Goal: Task Accomplishment & Management: Manage account settings

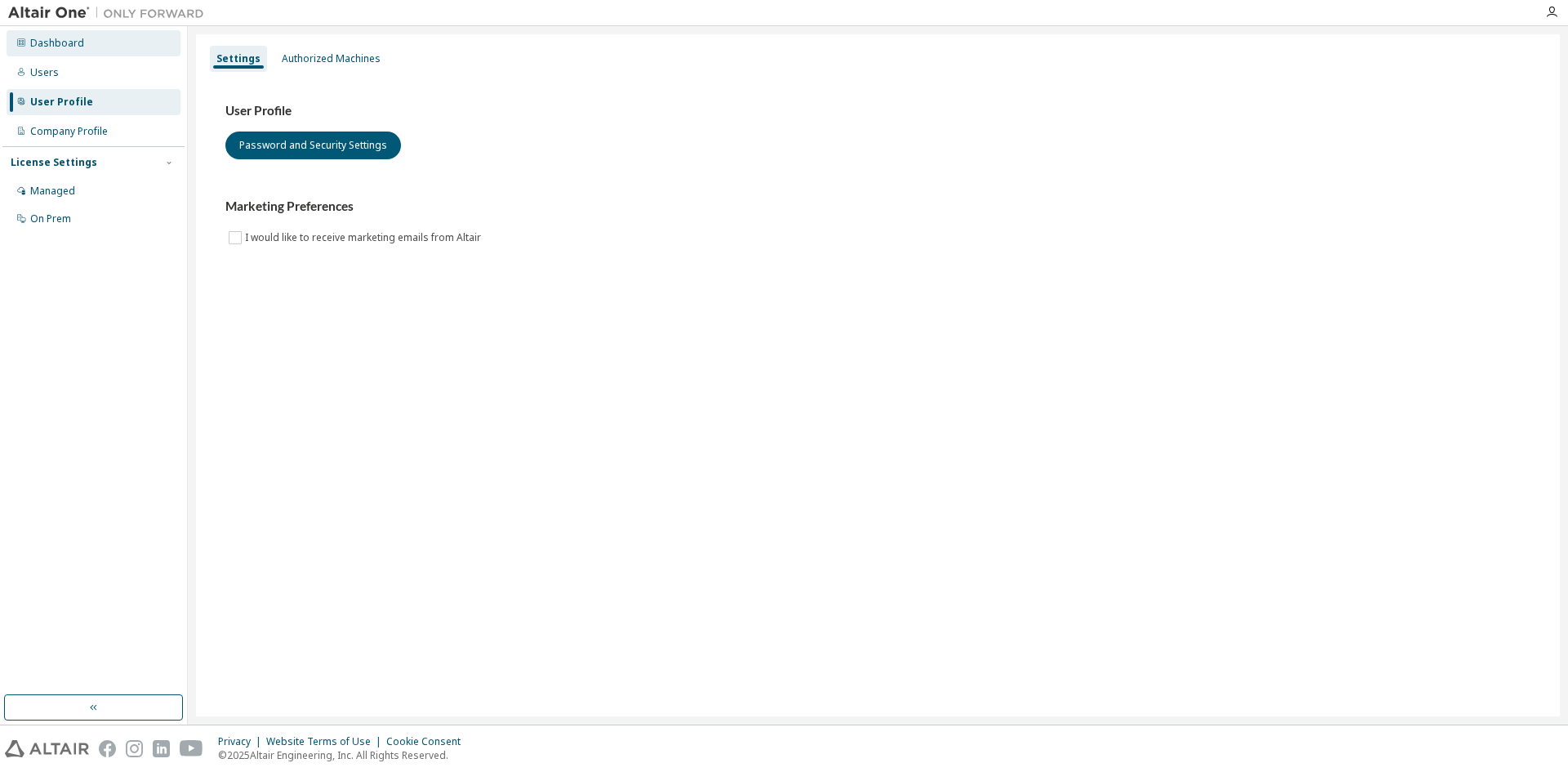
click at [70, 49] on div "Dashboard" at bounding box center [58, 43] width 54 height 13
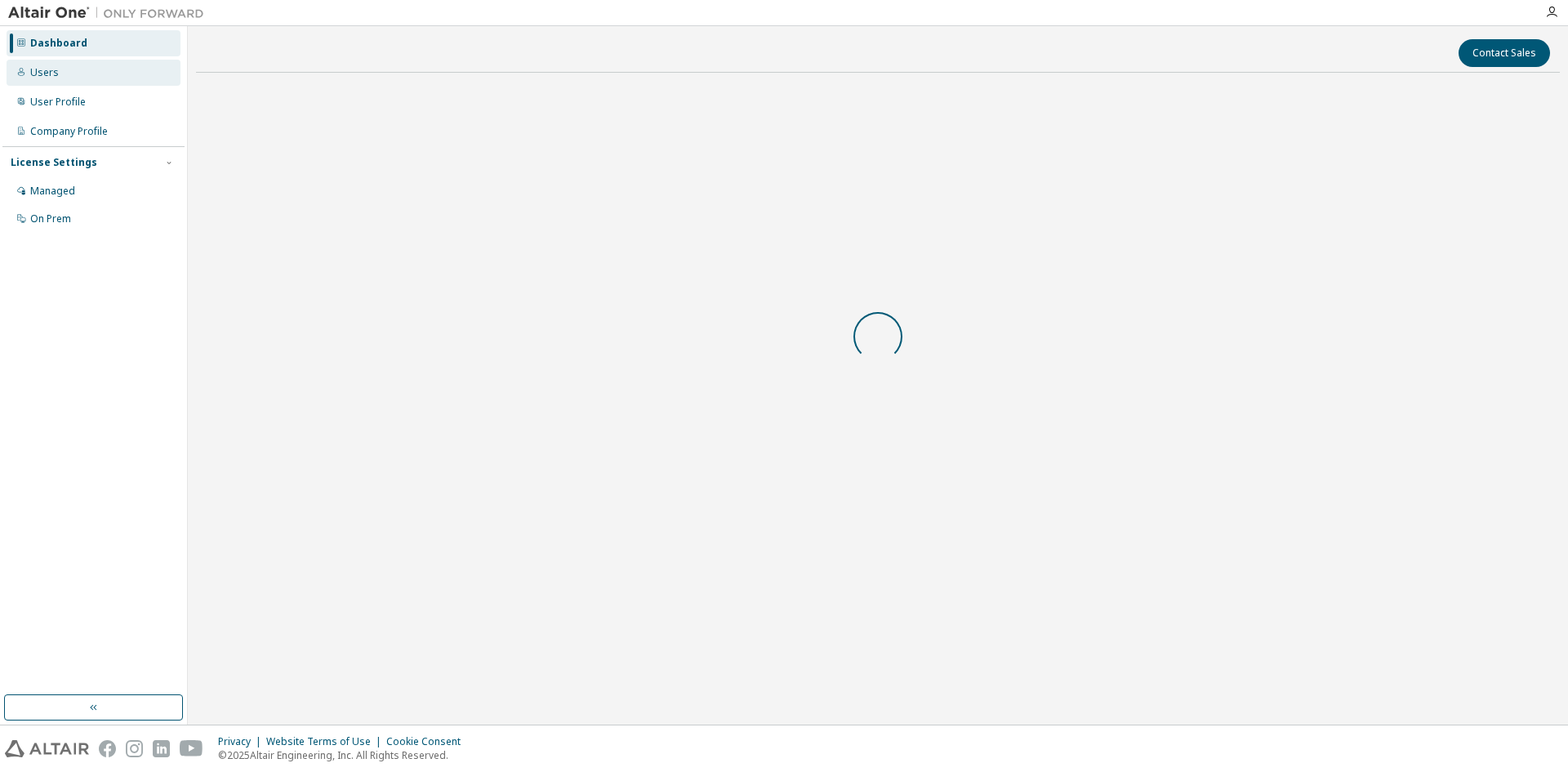
click at [67, 76] on div "Users" at bounding box center [93, 72] width 174 height 26
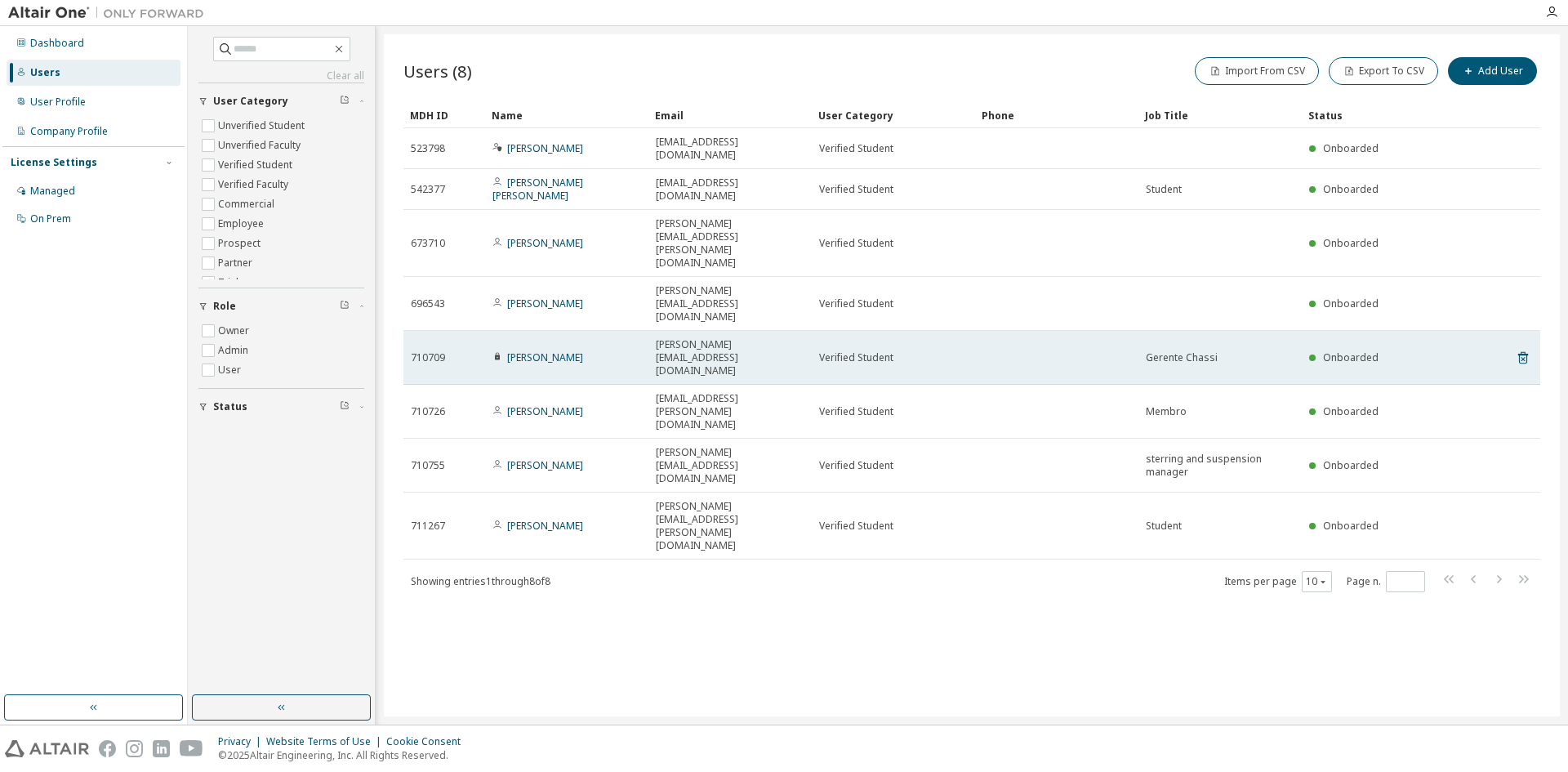
click at [599, 351] on div "Guilherme Silveira" at bounding box center [567, 357] width 148 height 13
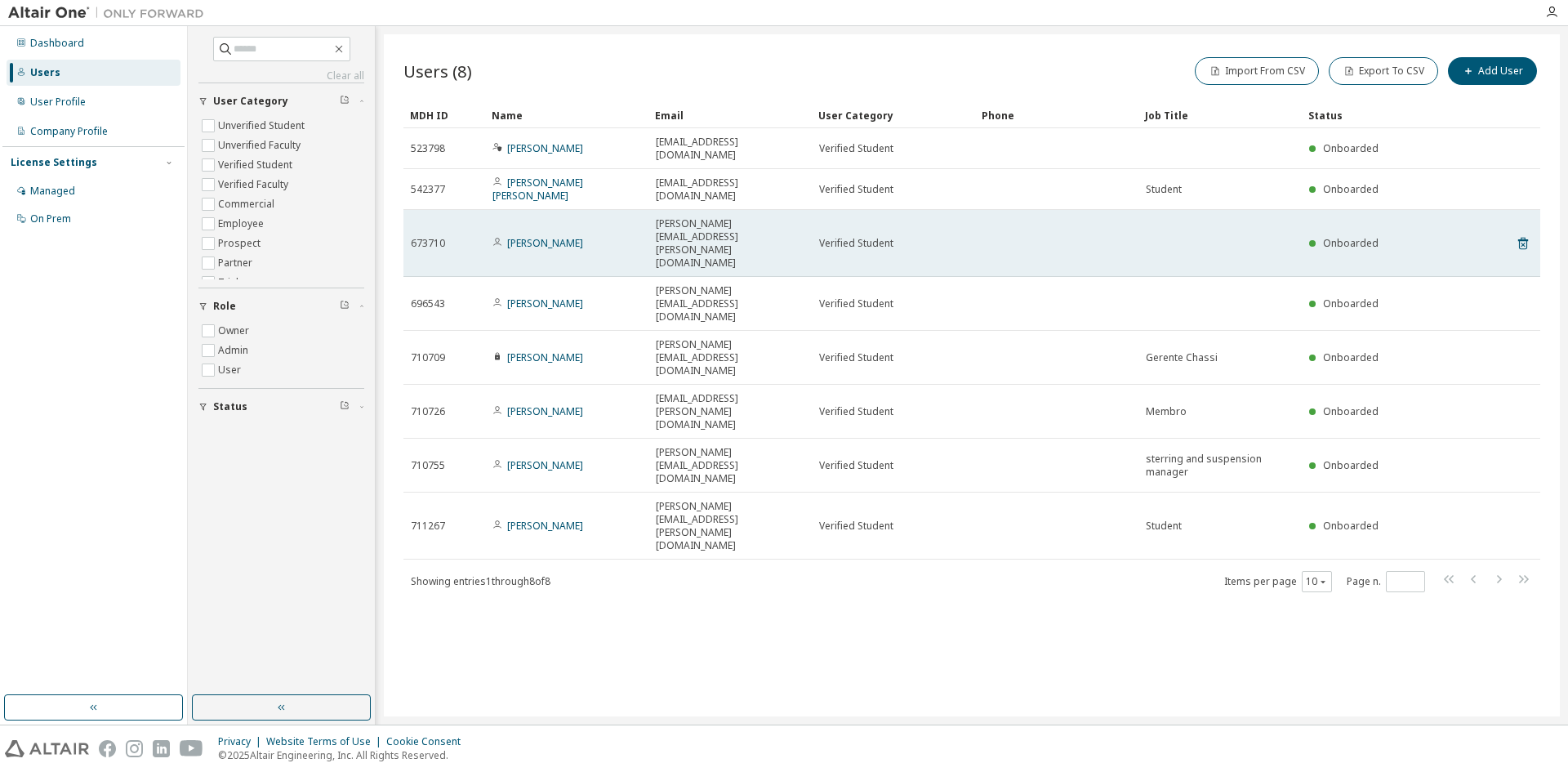
click at [1136, 210] on td at bounding box center [1057, 243] width 164 height 67
click at [1178, 210] on td at bounding box center [1221, 243] width 164 height 67
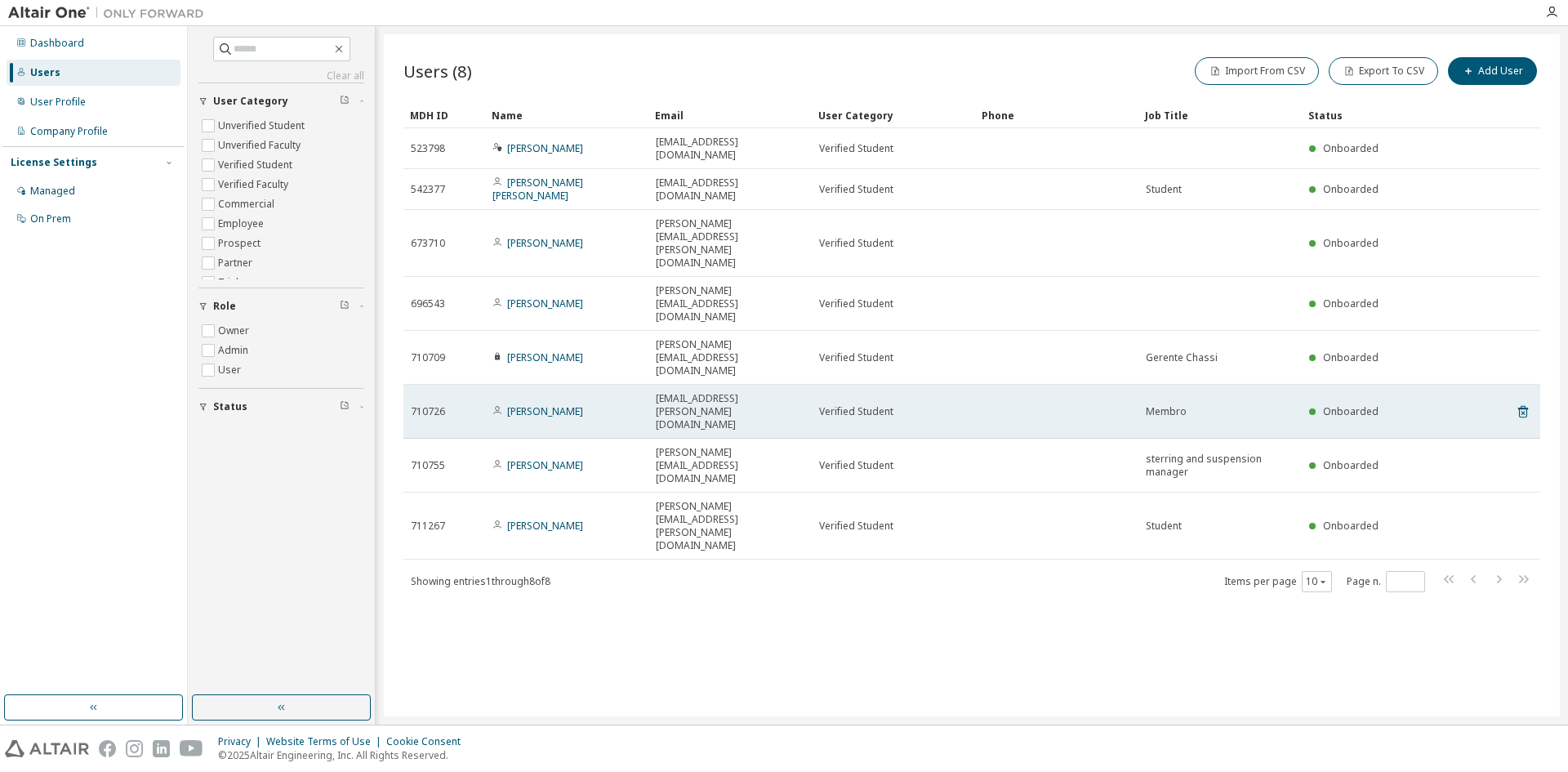
click at [1058, 385] on td at bounding box center [1057, 412] width 164 height 54
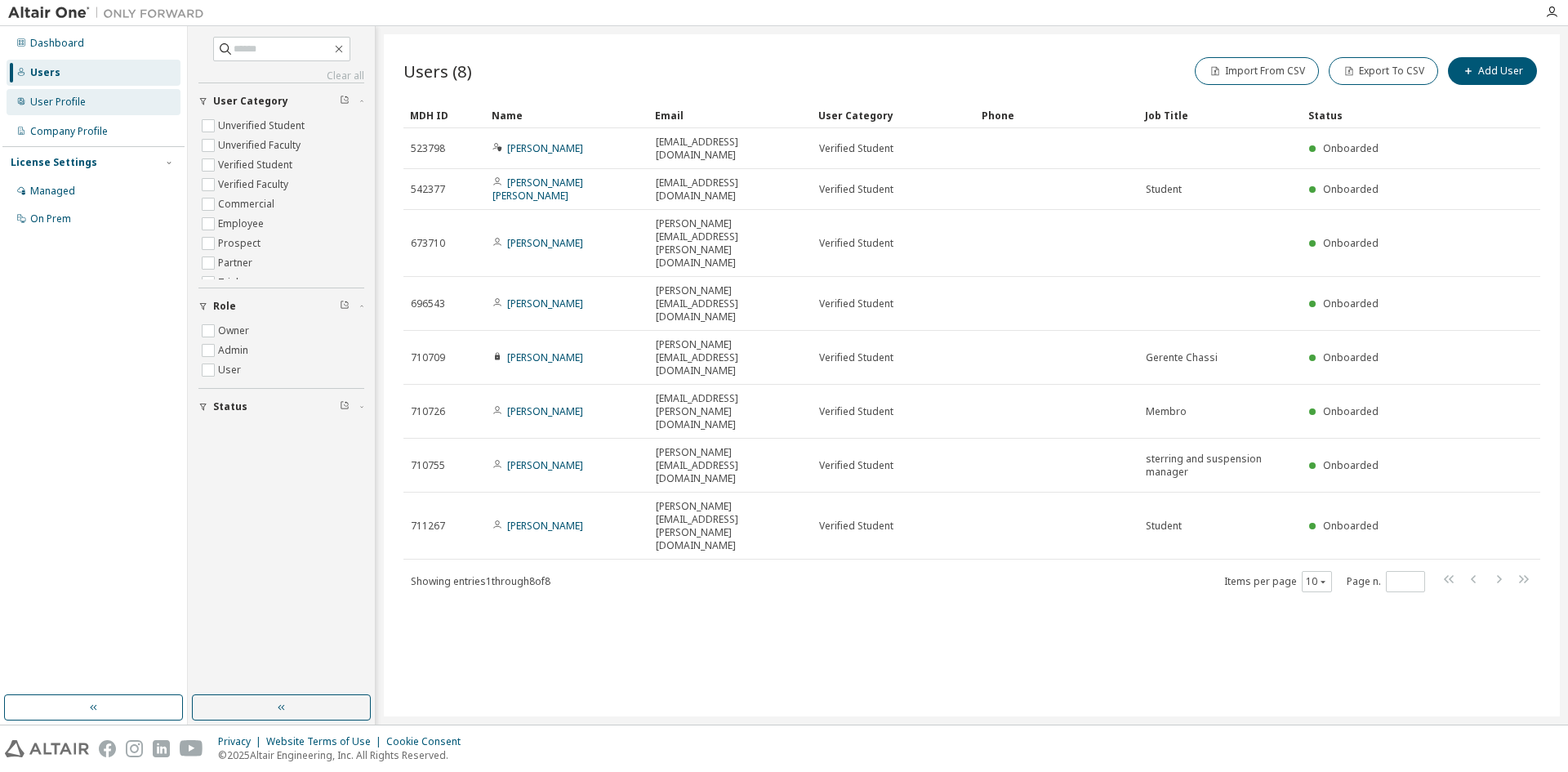
click at [84, 105] on div "User Profile" at bounding box center [58, 102] width 56 height 13
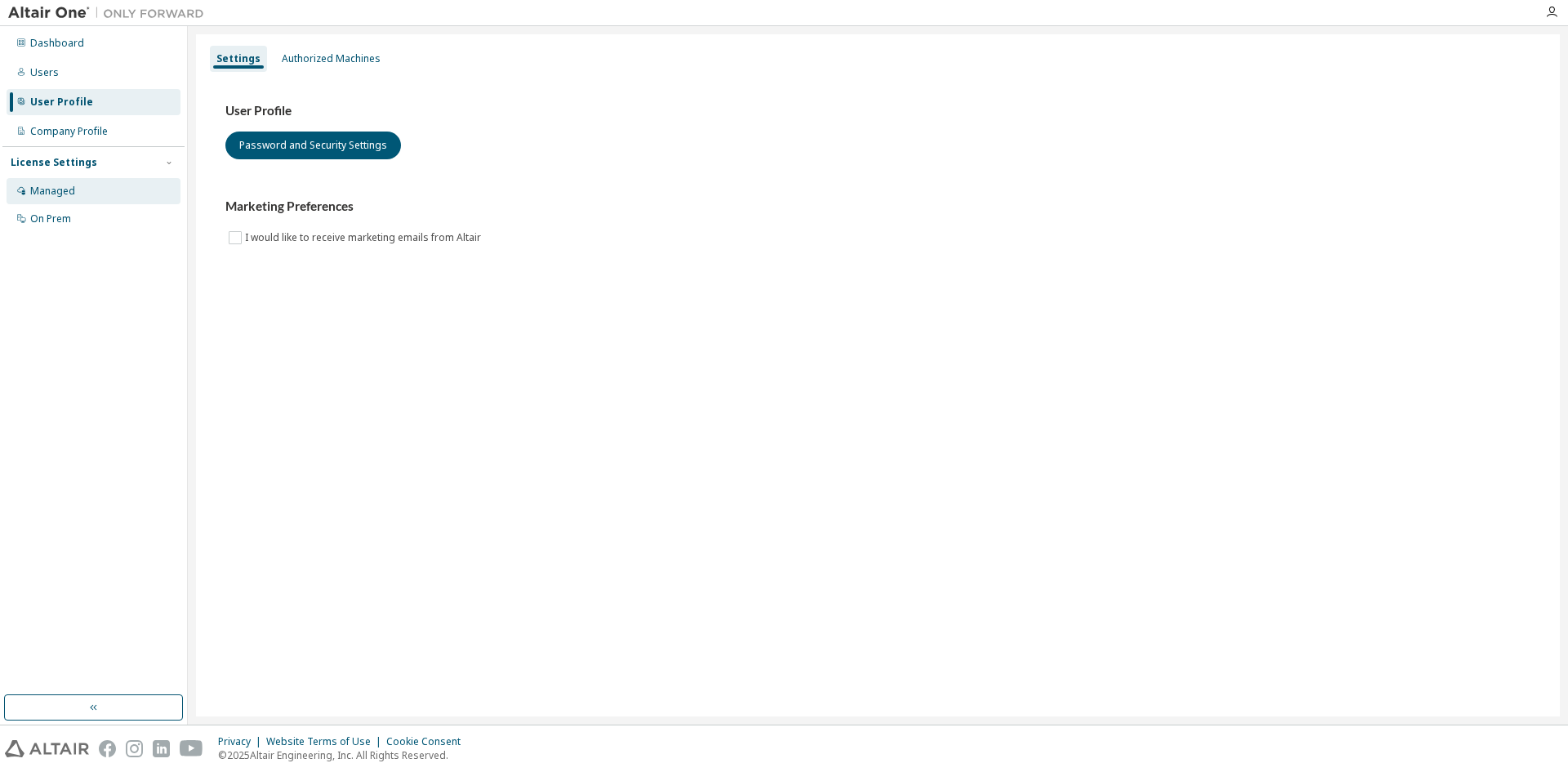
click at [105, 196] on div "Managed" at bounding box center [93, 191] width 174 height 26
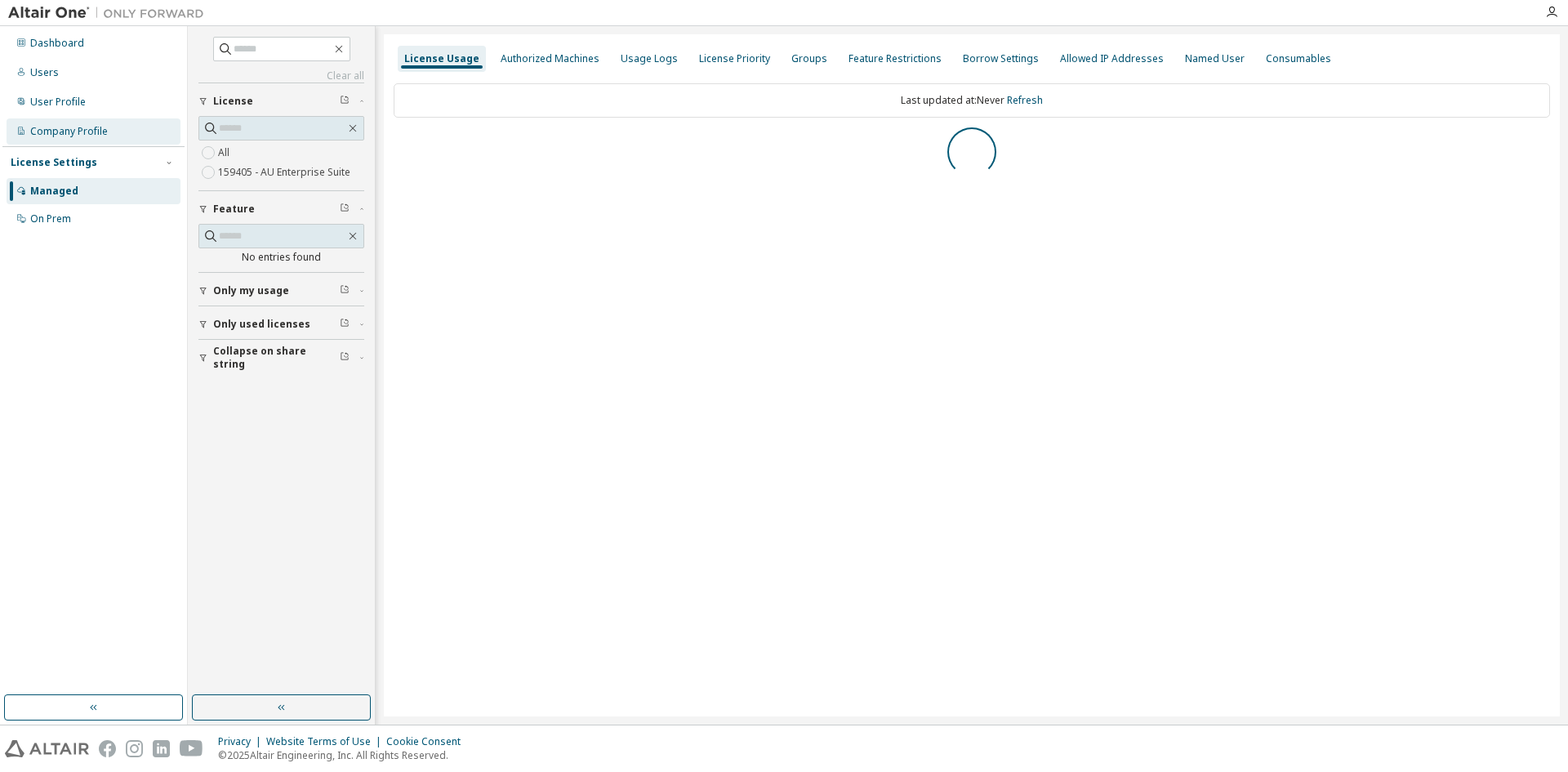
click at [77, 125] on div "Company Profile" at bounding box center [69, 131] width 77 height 13
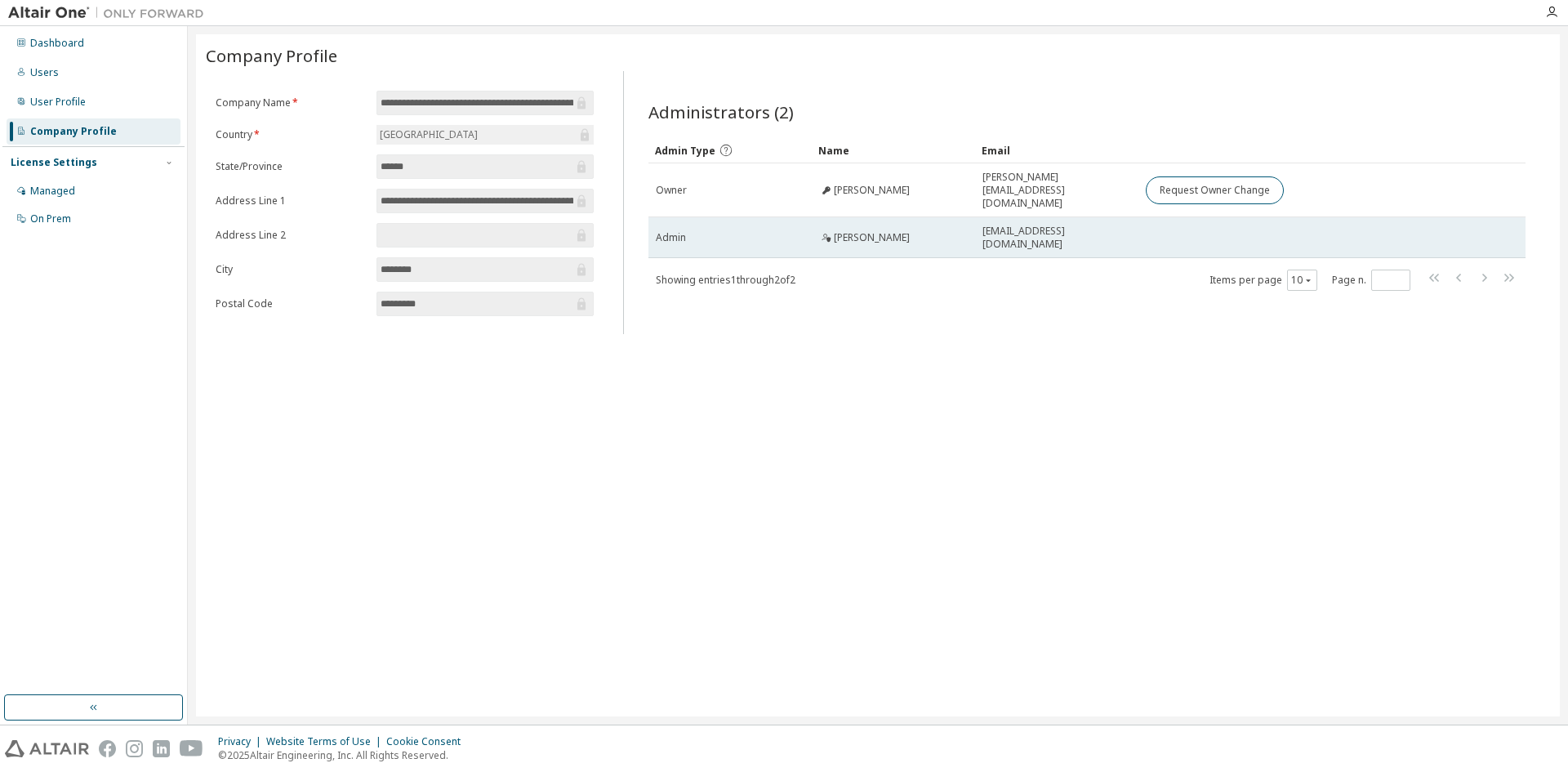
click at [910, 231] on span "Adenir Da Rosa Junior" at bounding box center [872, 238] width 76 height 13
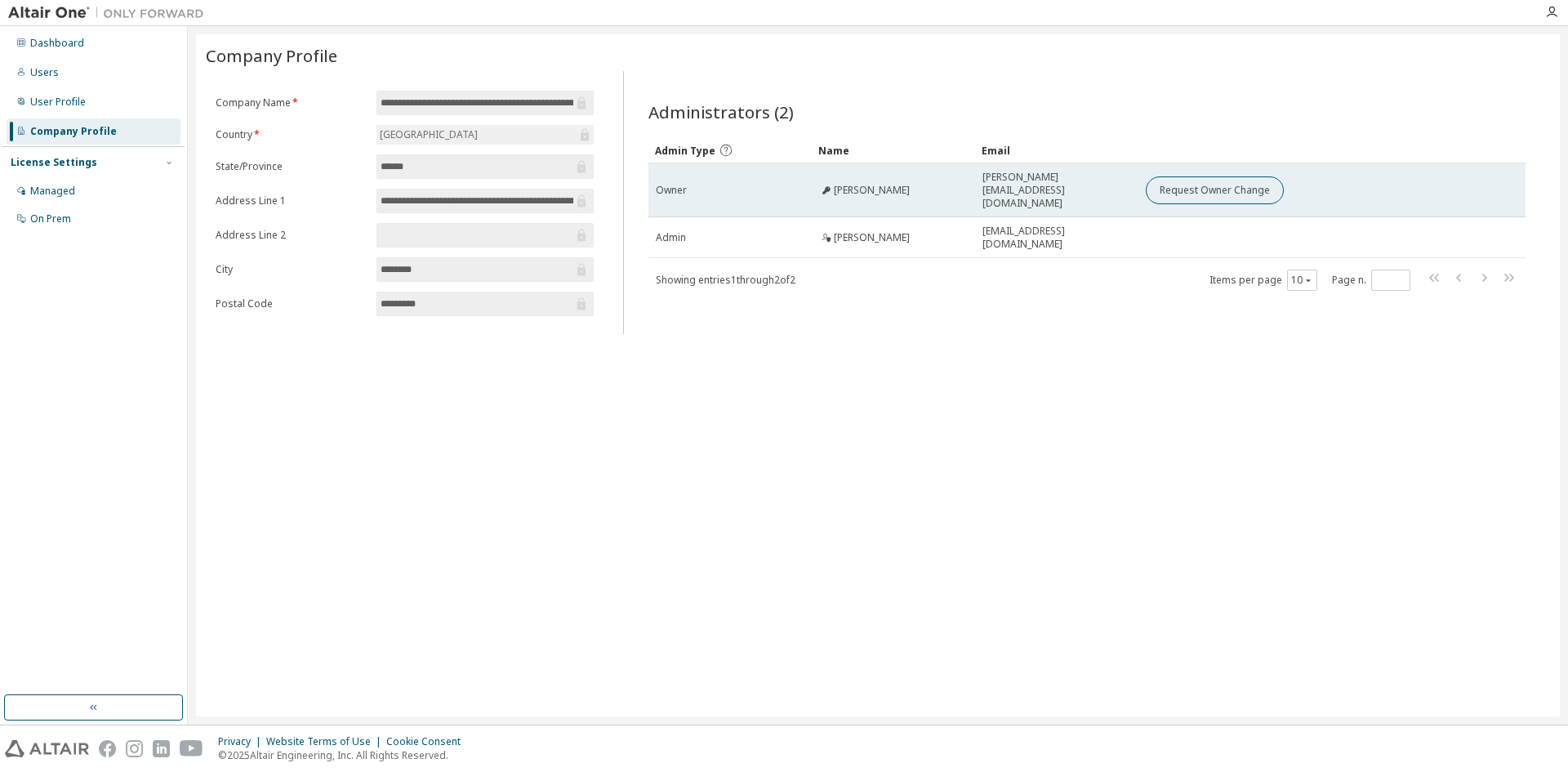
drag, startPoint x: 719, startPoint y: 195, endPoint x: 712, endPoint y: 177, distance: 19.3
click at [712, 177] on td "Owner" at bounding box center [730, 191] width 164 height 54
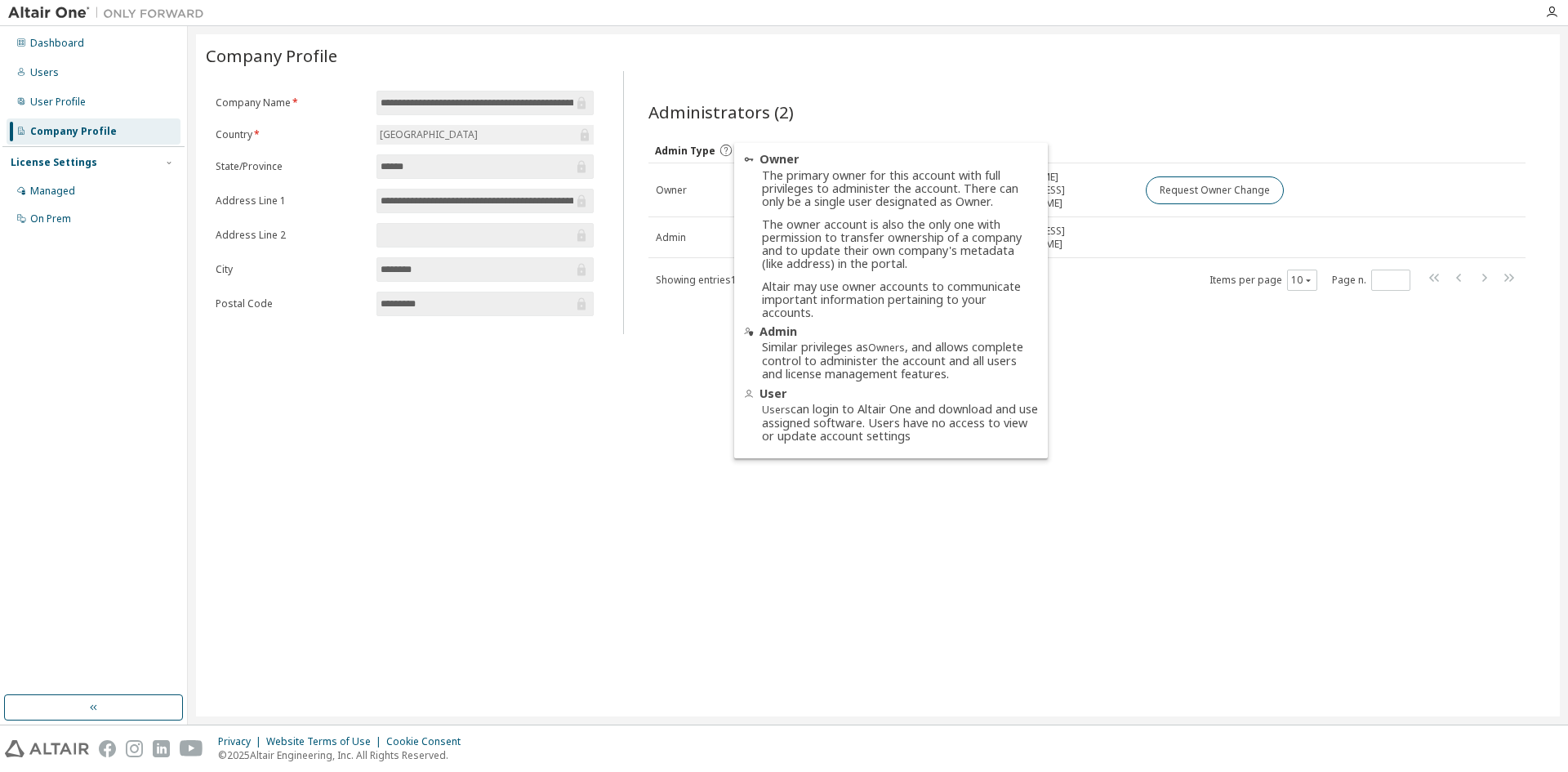
click at [725, 147] on icon at bounding box center [726, 150] width 14 height 14
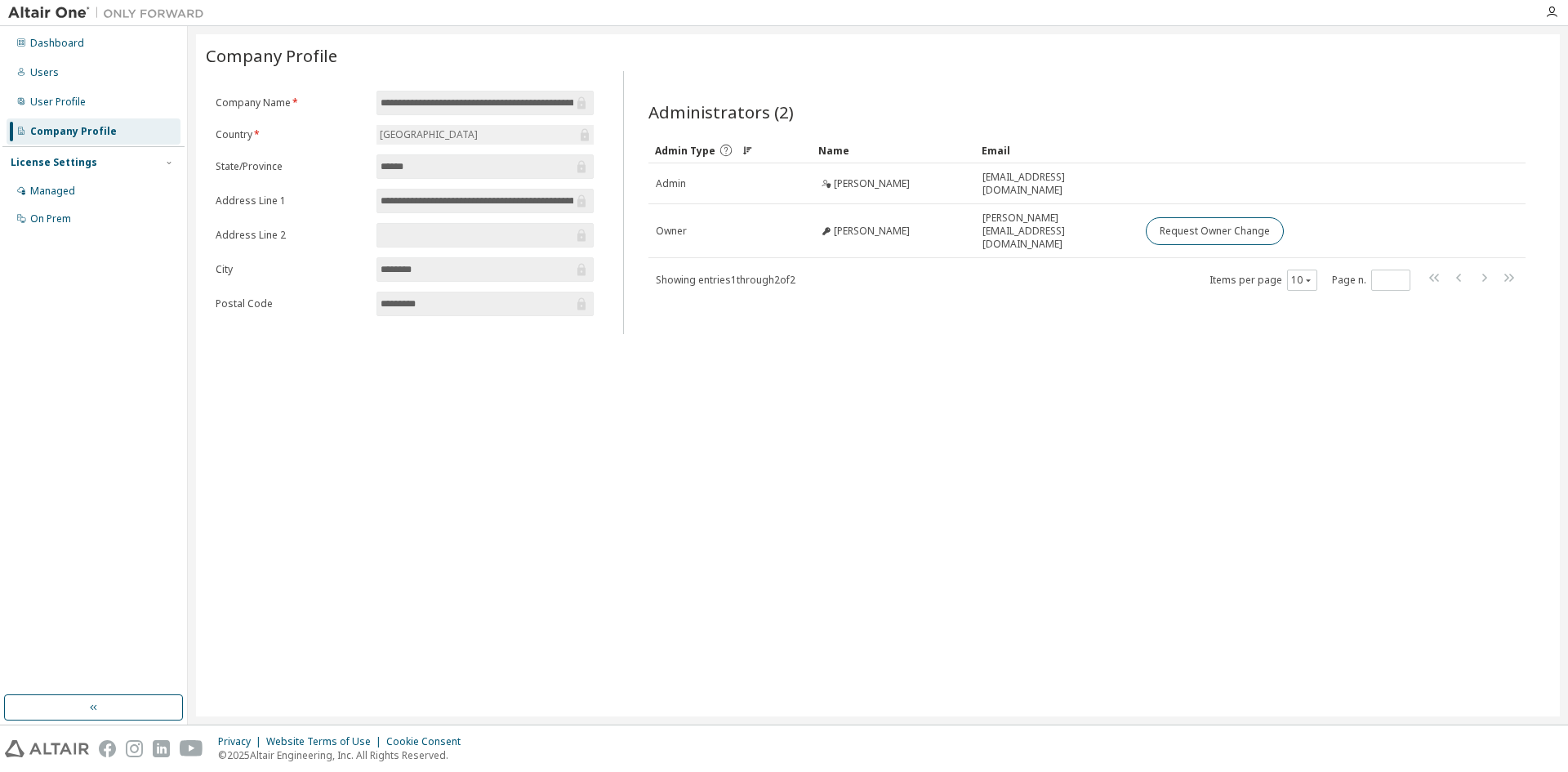
click at [742, 148] on icon at bounding box center [747, 150] width 10 height 10
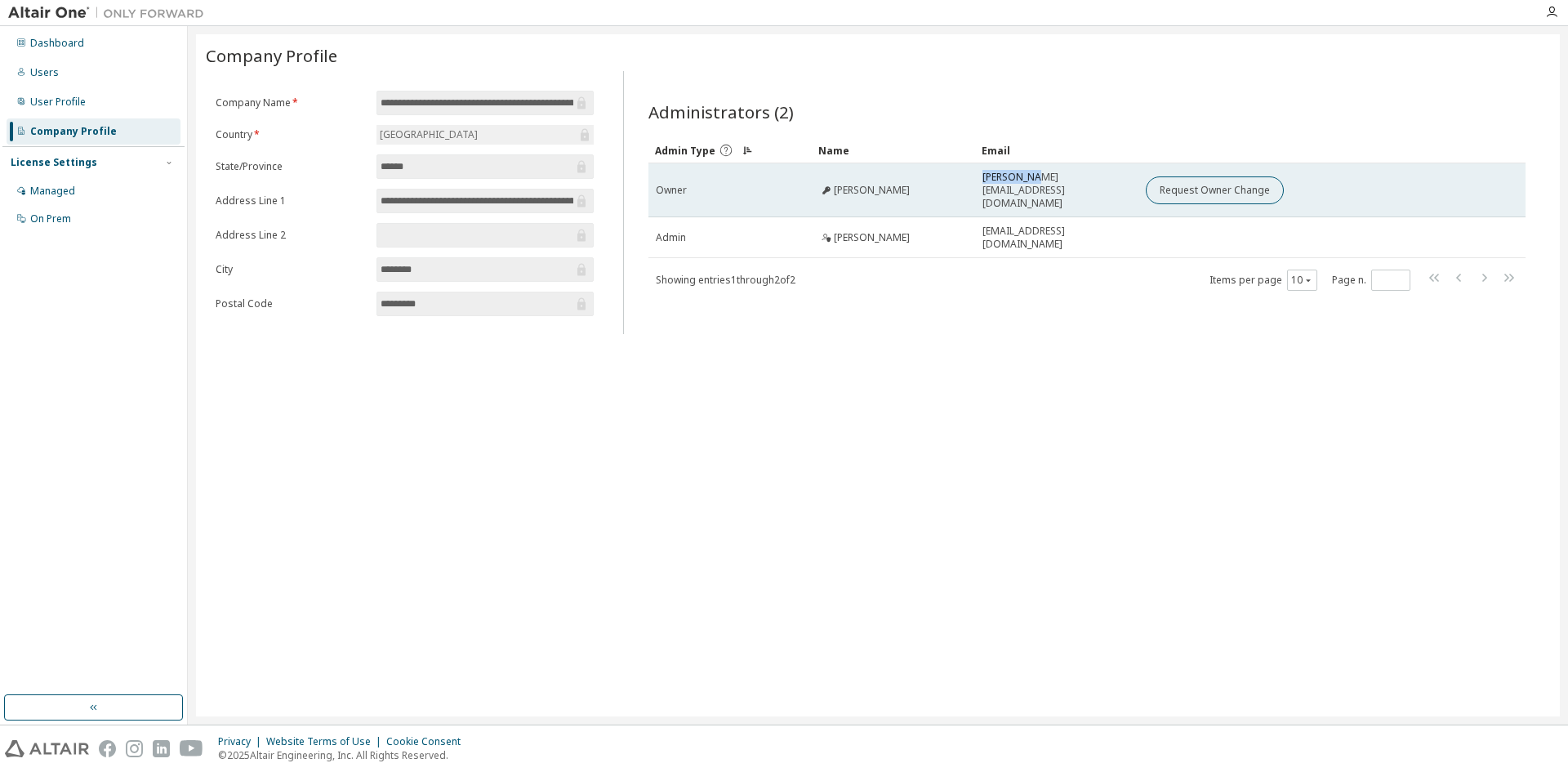
drag, startPoint x: 975, startPoint y: 187, endPoint x: 1035, endPoint y: 187, distance: 60.0
click at [1035, 187] on td "guilherme.ribas@ufprformula.com" at bounding box center [1057, 191] width 164 height 54
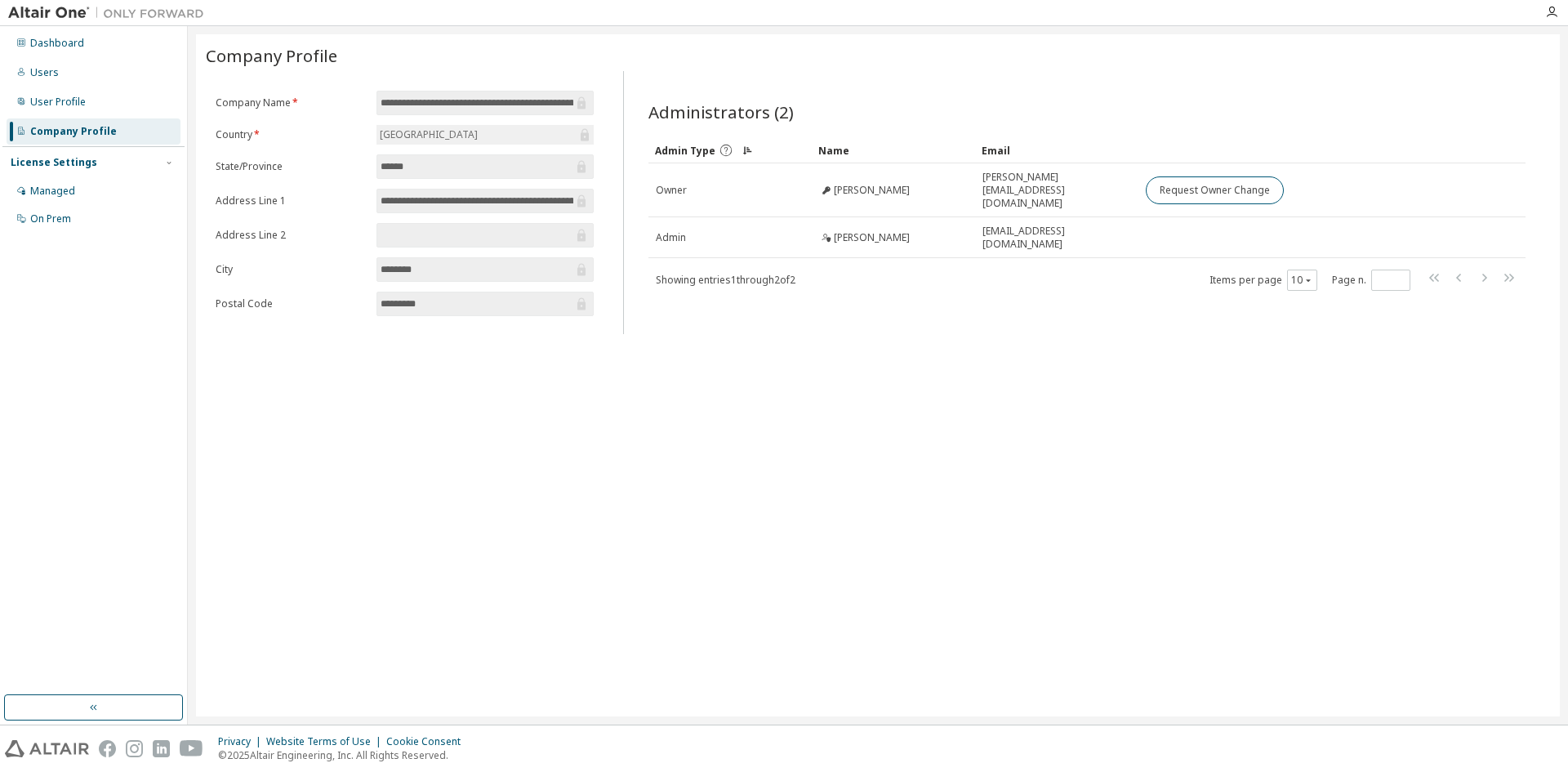
click at [951, 312] on div "Administrators (2) Clear Load Save Save As Field Operator Value Select filter S…" at bounding box center [1087, 207] width 917 height 253
click at [68, 103] on div "User Profile" at bounding box center [58, 102] width 56 height 13
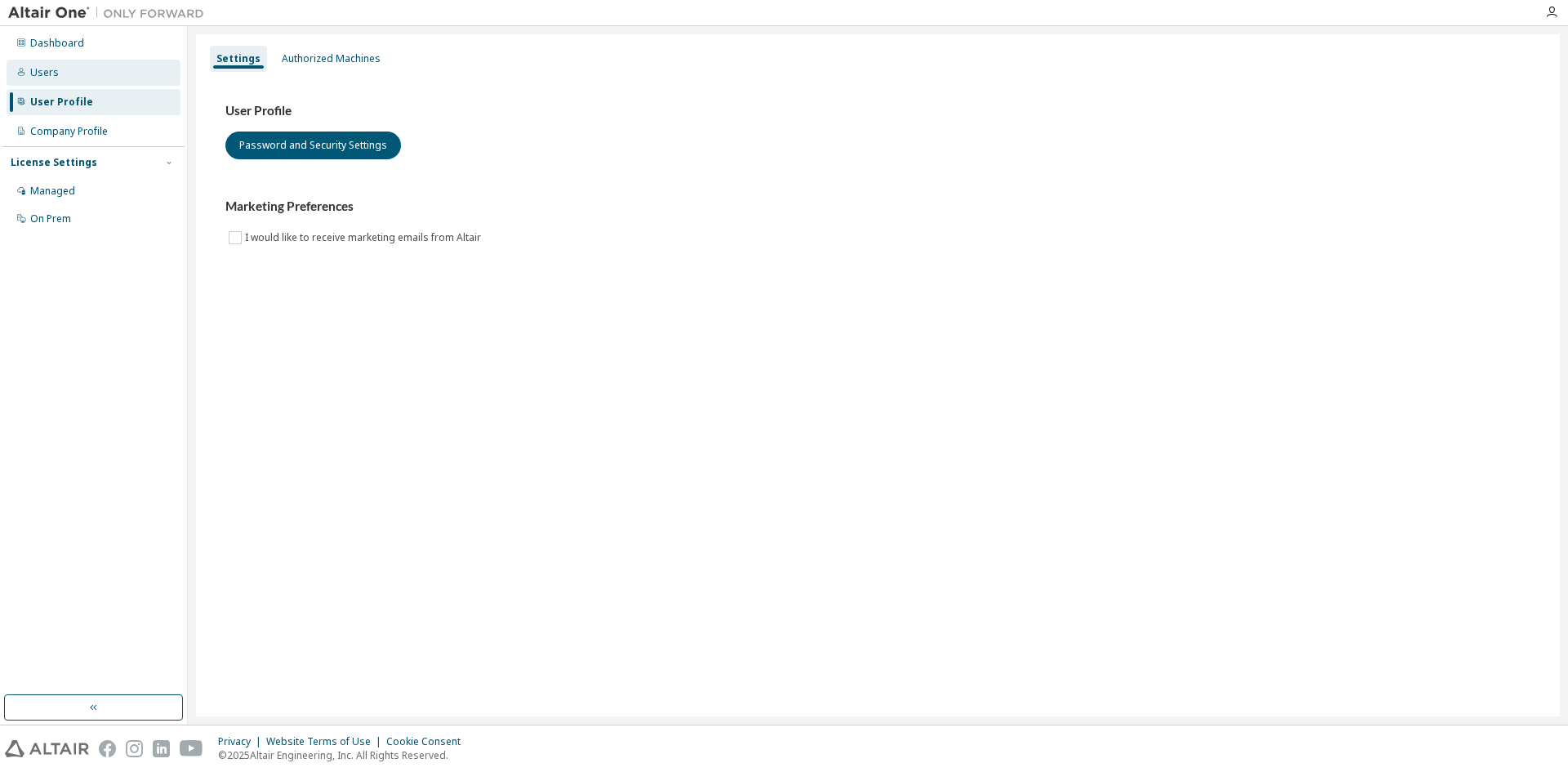
click at [60, 80] on div "Users" at bounding box center [93, 72] width 174 height 26
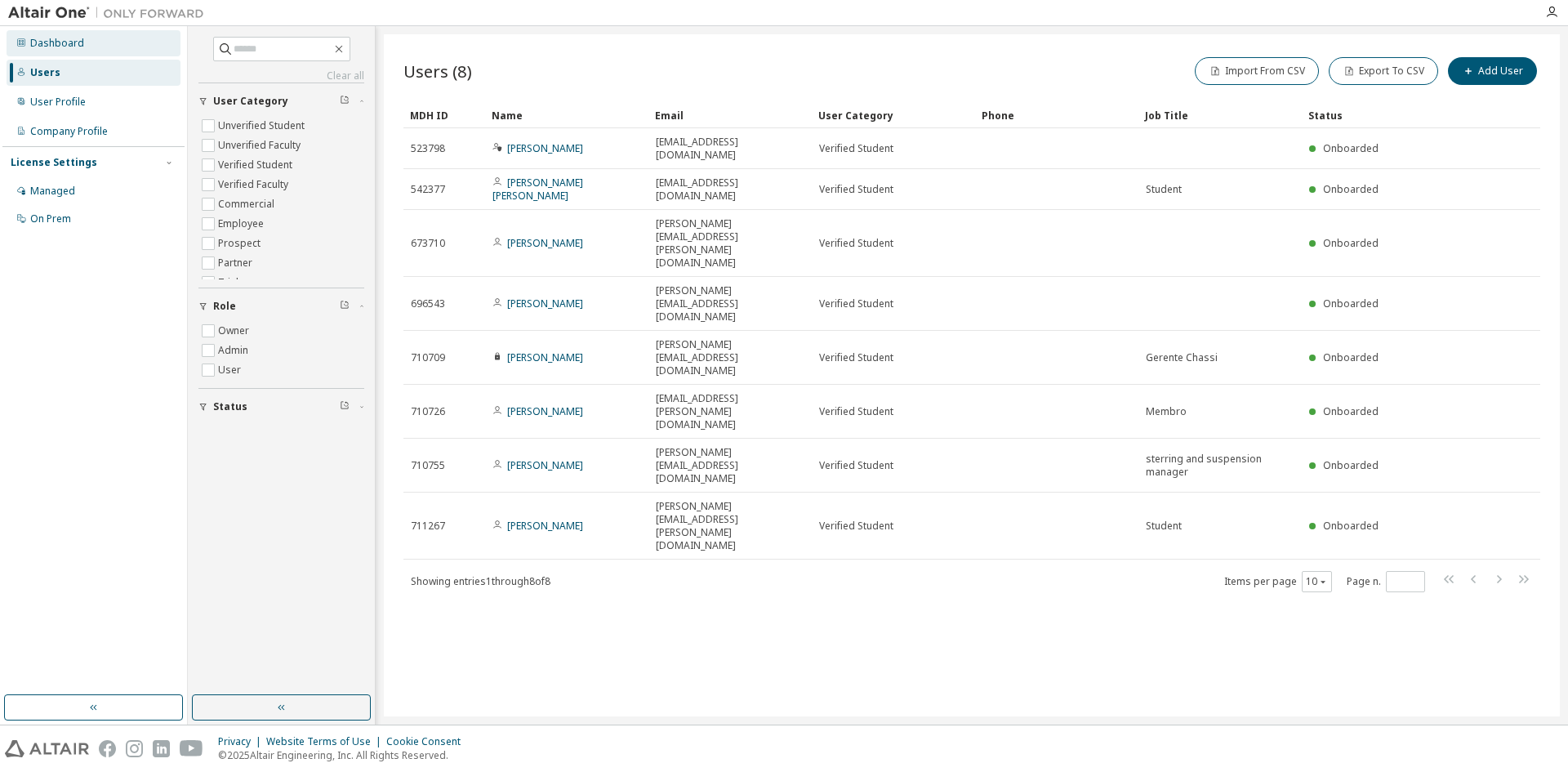
click at [47, 49] on div "Dashboard" at bounding box center [58, 43] width 54 height 13
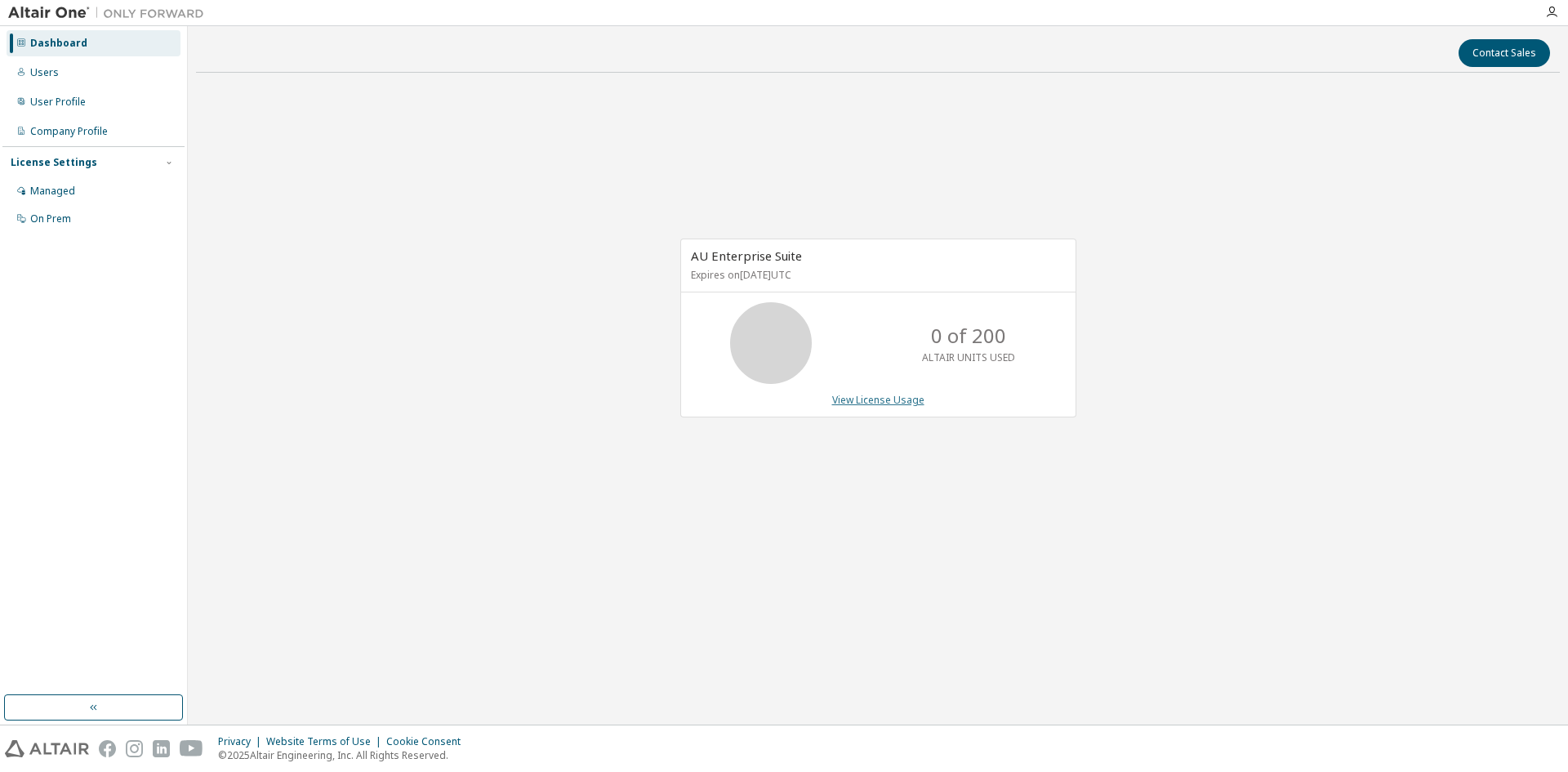
click at [841, 401] on link "View License Usage" at bounding box center [878, 399] width 93 height 13
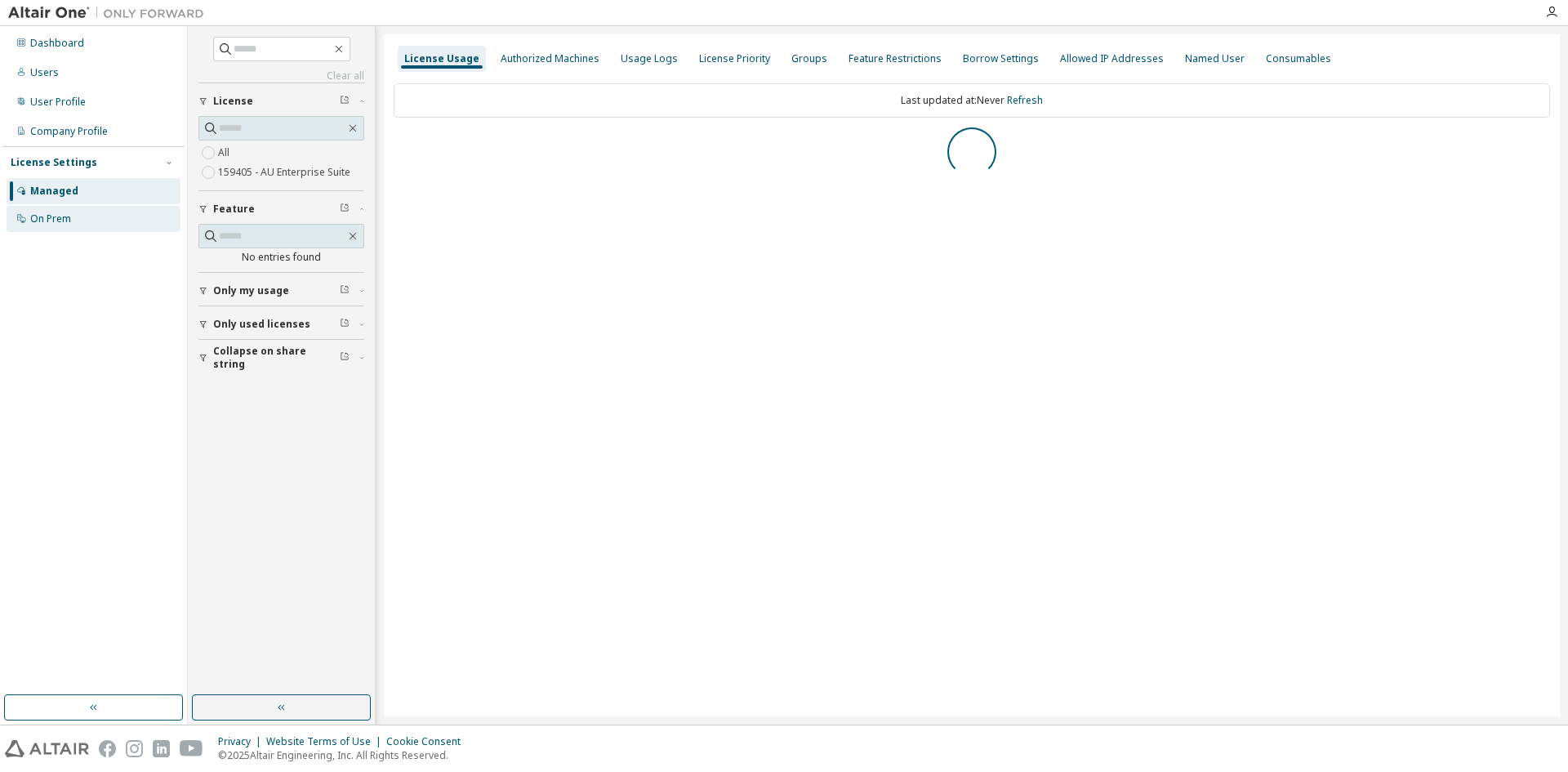
click at [88, 214] on div "On Prem" at bounding box center [93, 219] width 174 height 26
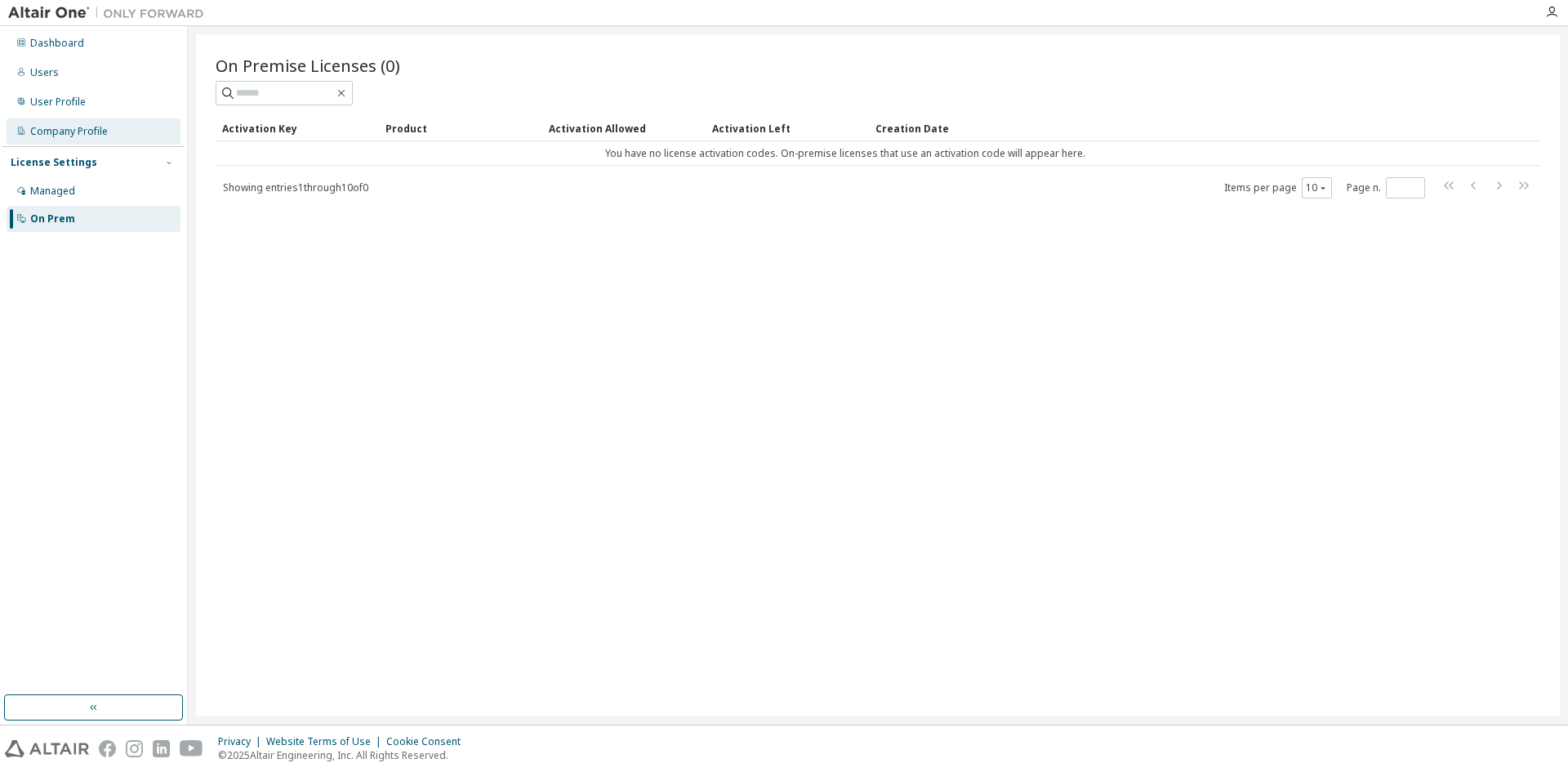
click at [65, 135] on div "Company Profile" at bounding box center [69, 131] width 77 height 13
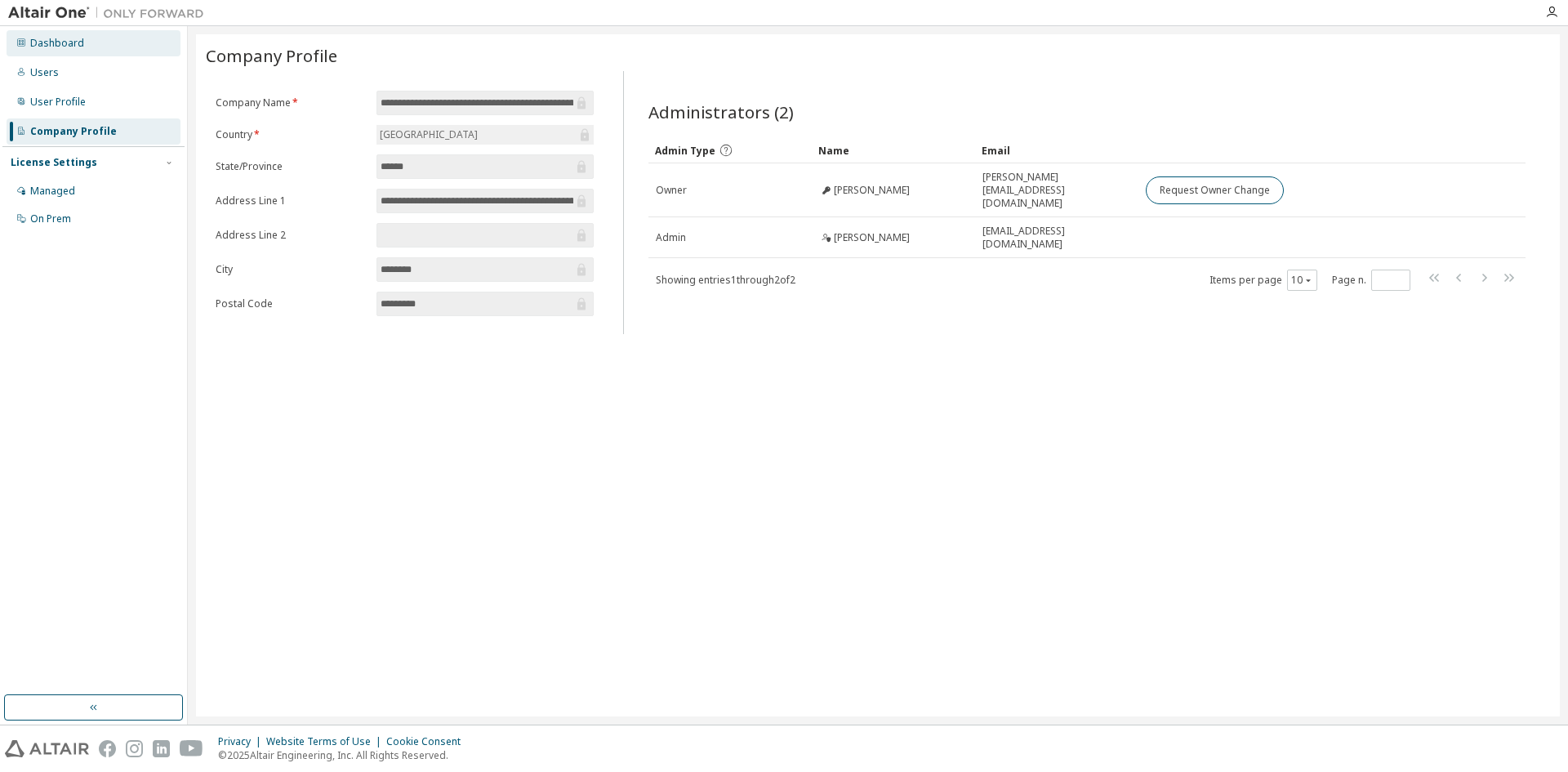
click at [40, 51] on div "Dashboard" at bounding box center [93, 43] width 174 height 26
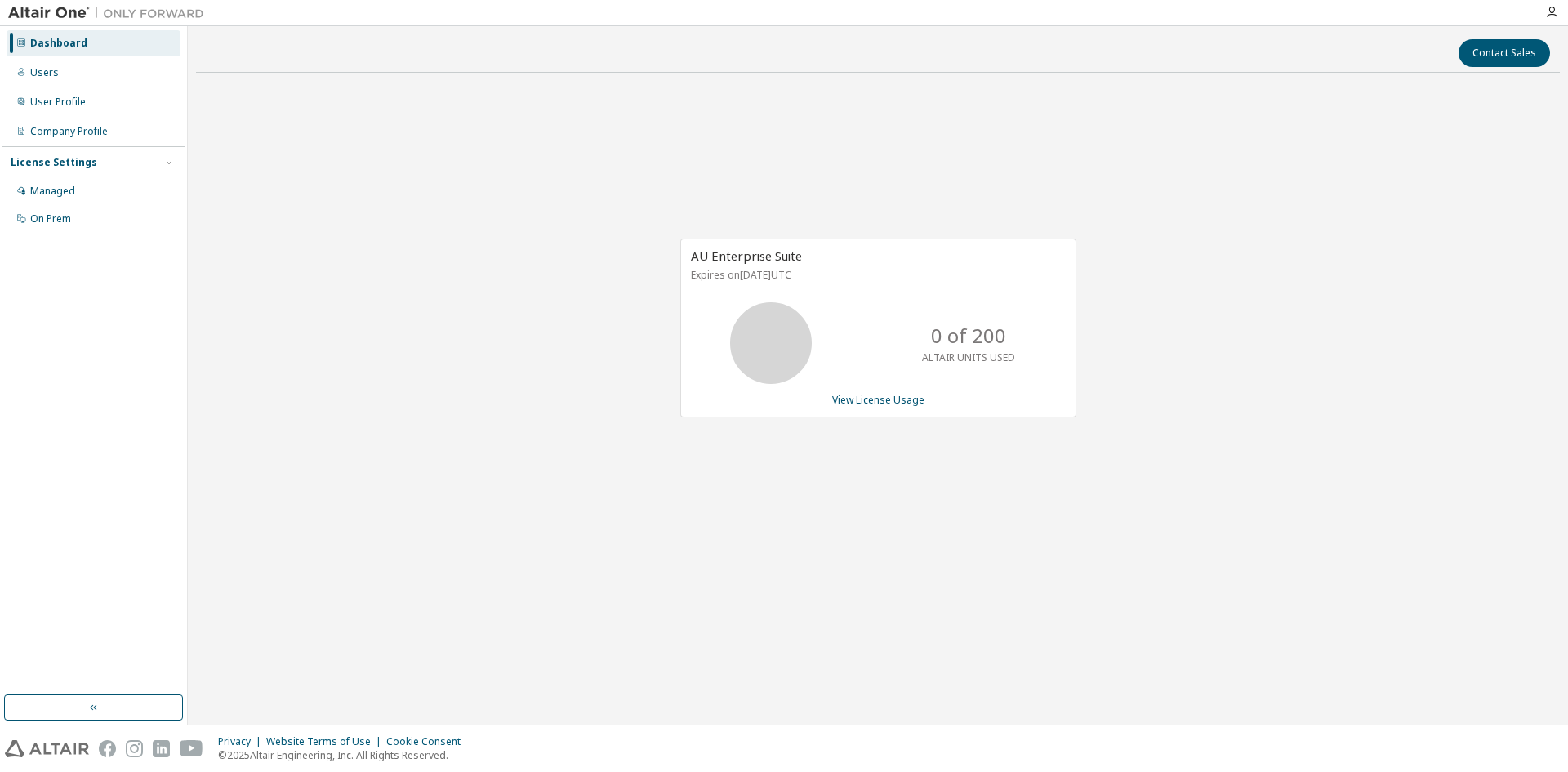
click at [85, 85] on div "Dashboard Users User Profile Company Profile License Settings Managed On Prem" at bounding box center [94, 131] width 182 height 205
drag, startPoint x: 70, startPoint y: 76, endPoint x: 68, endPoint y: 85, distance: 9.2
click at [69, 76] on div "Users" at bounding box center [93, 72] width 174 height 26
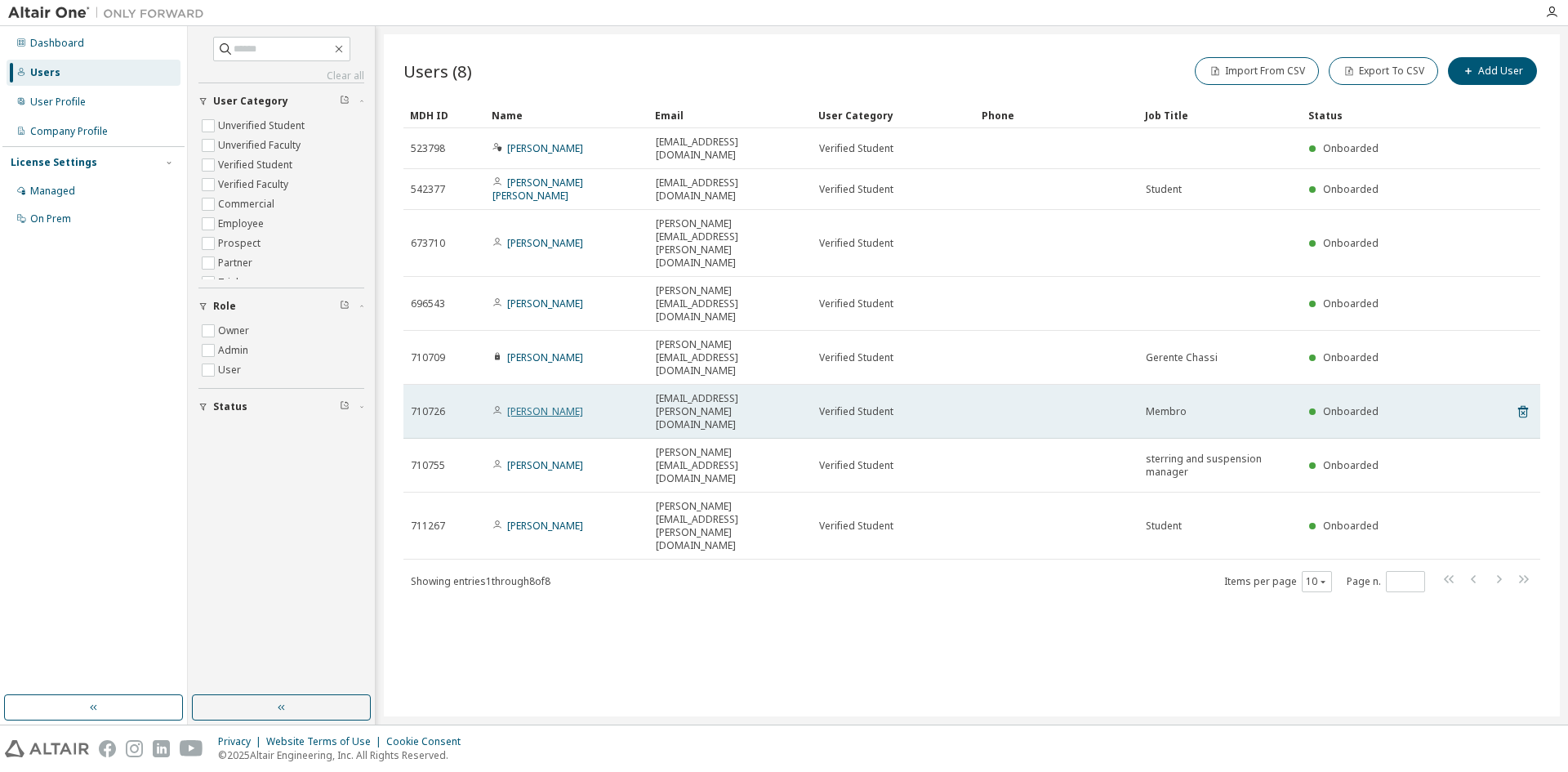
click at [551, 404] on link "Heber Tavares" at bounding box center [545, 410] width 76 height 13
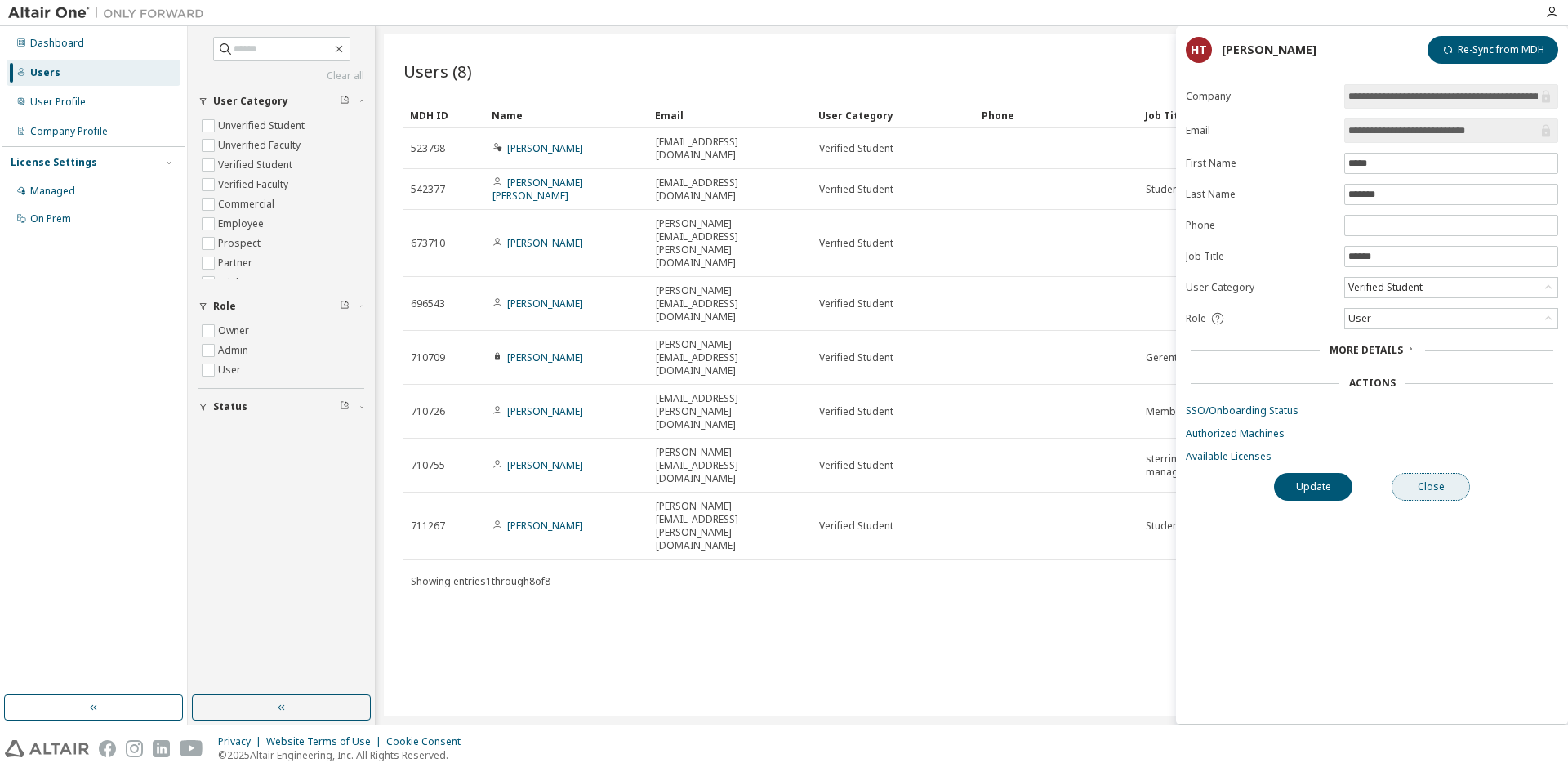
click at [1446, 491] on button "Close" at bounding box center [1430, 487] width 78 height 28
